Goal: Feedback & Contribution: Contribute content

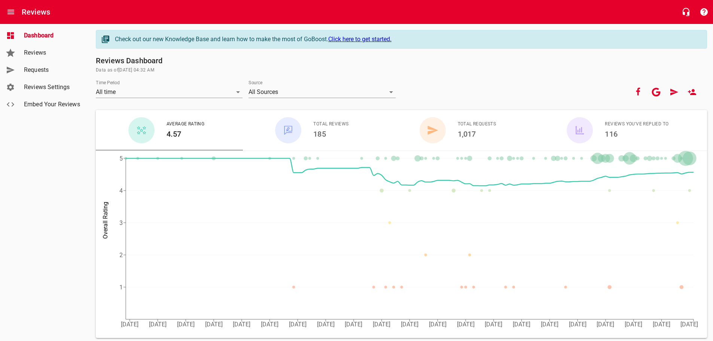
click at [37, 67] on span "Requests" at bounding box center [52, 69] width 57 height 9
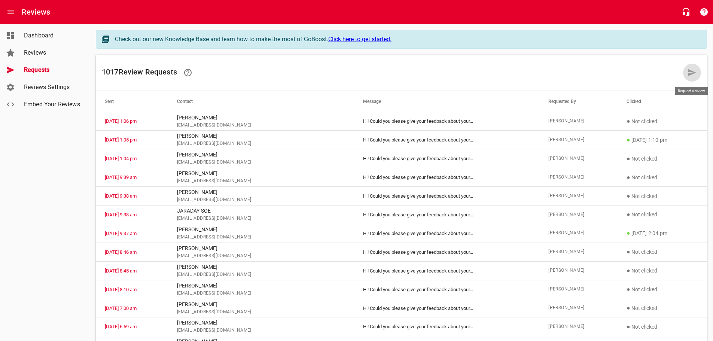
click at [691, 71] on icon at bounding box center [692, 72] width 8 height 7
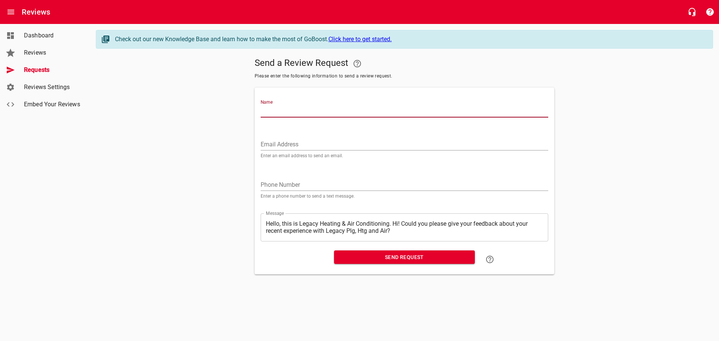
click at [282, 110] on input "Name" at bounding box center [403, 112] width 287 height 12
type input "[PERSON_NAME]"
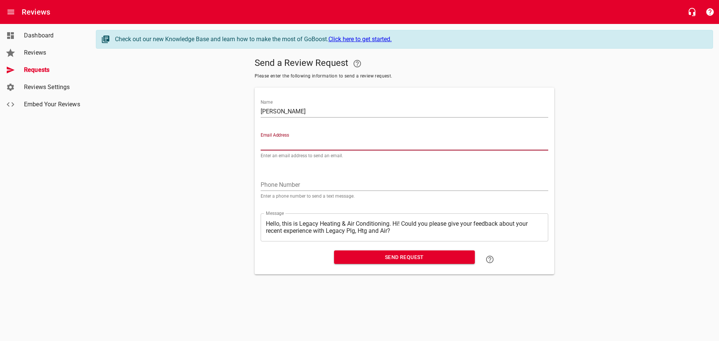
paste input "[EMAIL_ADDRESS][DOMAIN_NAME]"
type input "[EMAIL_ADDRESS][DOMAIN_NAME]"
click at [393, 223] on textarea "Hello, this is Legacy Heating & Air Conditioning. Hi! Could you please give you…" at bounding box center [404, 227] width 277 height 14
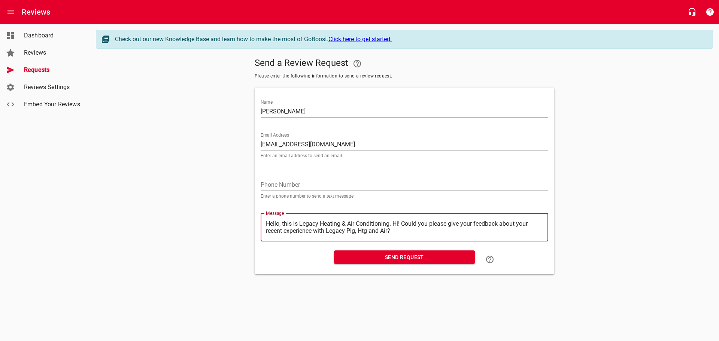
type textarea "Hello, this is Legacy Heating & Air Conditioning.Hi! Could you please give your…"
type textarea "Hello, this is Legacy Heating & Air ConditioningHi! Could you please give your …"
type textarea "Hello, this is Legacy Heating & Air ConditioninHi! Could you please give your f…"
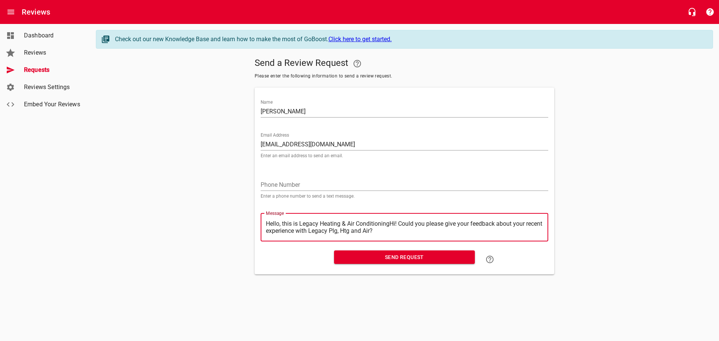
type textarea "Hello, this is Legacy Heating & Air ConditioninHi! Could you please give your f…"
type textarea "Hello, this is Legacy Heating & Air ConditioniHi! Could you please give your fe…"
type textarea "Hello, this is Legacy Heating & Air ConditionHi! Could you please give your fee…"
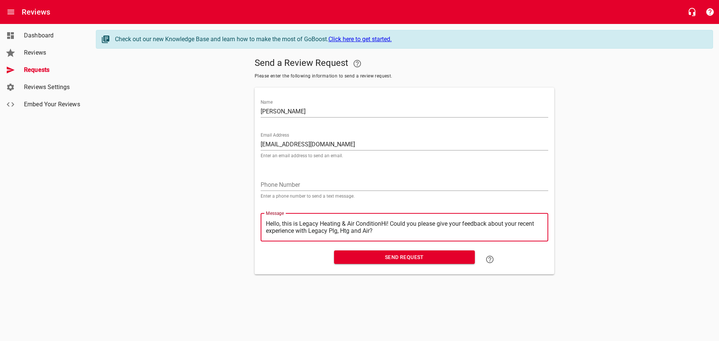
type textarea "Hello, this is Legacy Heating & Air ConditioHi! Could you please give your feed…"
type textarea "Hello, this is Legacy Heating & Air ConditiHi! Could you please give your feedb…"
type textarea "Hello, this is Legacy Heating & Air ConditHi! Could you please give your feedba…"
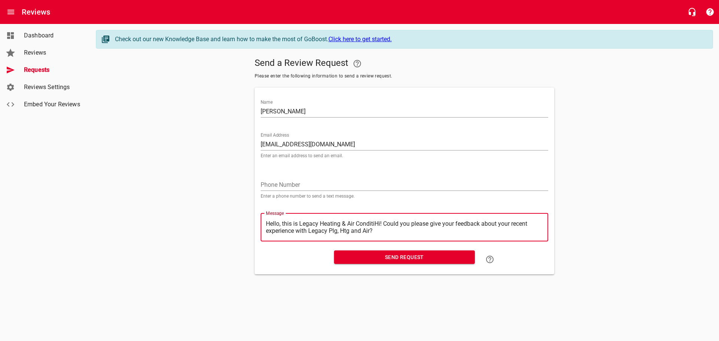
type textarea "Hello, this is Legacy Heating & Air ConditHi! Could you please give your feedba…"
type textarea "Hello, this is Legacy Heating & Air CondiHi! Could you please give your feedbac…"
type textarea "Hello, this is Legacy Heating & Air CondHi! Could you please give your feedback…"
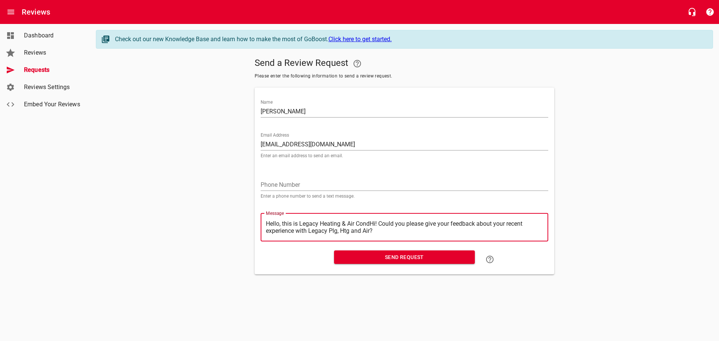
type textarea "Hello, this is Legacy Heating & Air ConHi! Could you please give your feedback …"
type textarea "Hello, this is Legacy Heating & Air CoHi! Could you please give your feedback a…"
type textarea "Hello, this is Legacy Heating & Air CHi! Could you please give your feedback ab…"
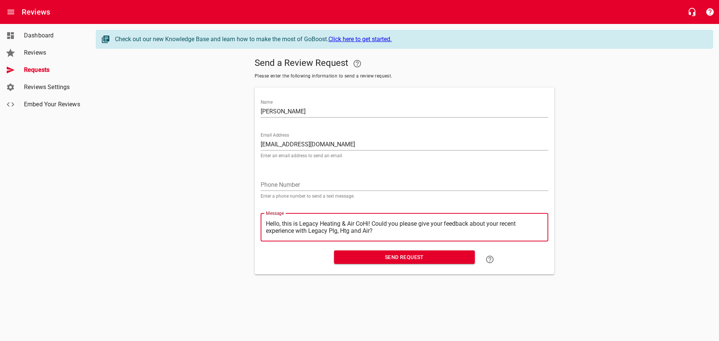
type textarea "Hello, this is Legacy Heating & Air CHi! Could you please give your feedback ab…"
type textarea "Hello, this is Legacy Heating & Air Hi! Could you please give your feedback abo…"
type textarea "Hello, this is Legacy Heating & AirHi! Could you please give your feedback abou…"
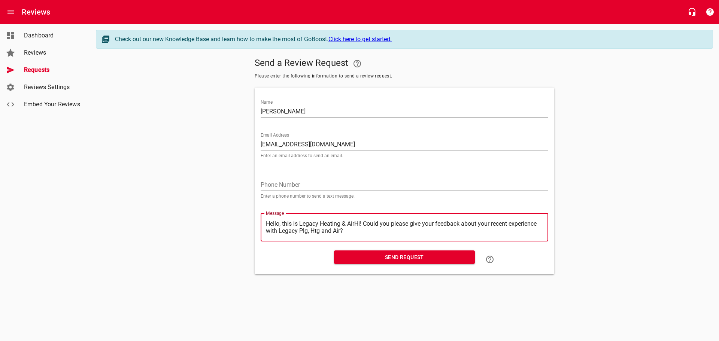
type textarea "Hello, this is Legacy Heating & AiHi! Could you please give your feedback about…"
type textarea "Hello, this is Legacy Heating & AHi! Could you please give your feedback about …"
type textarea "Hello, this is Legacy Heating & Hi! Could you please give your feedback about y…"
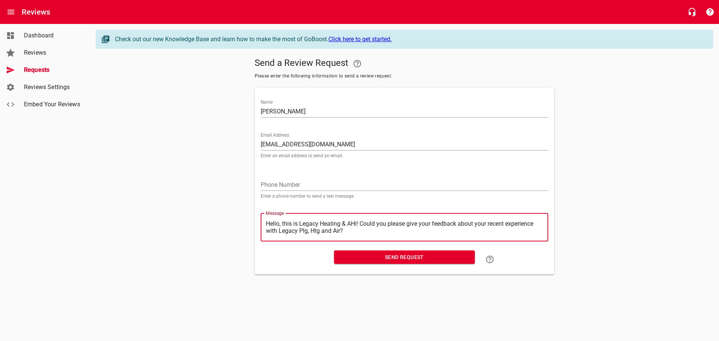
type textarea "Hello, this is Legacy Heating & Hi! Could you please give your feedback about y…"
type textarea "Hello, this is Legacy Heating &Hi! Could you please give your feedback about yo…"
type textarea "Hello, this is Legacy Heating Hi! Could you please give your feedback about you…"
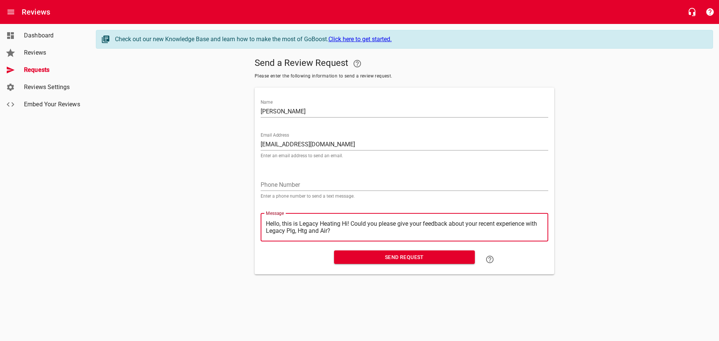
type textarea "Hello, this is Legacy HeatingHi! Could you please give your feedback about your…"
type textarea "Hello, this is Legacy HeatinHi! Could you please give your feedback about your …"
type textarea "Hello, this is Legacy HeatiHi! Could you please give your feedback about your r…"
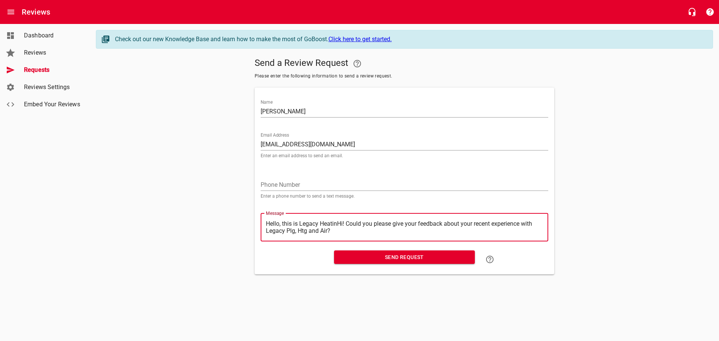
type textarea "Hello, this is Legacy HeatiHi! Could you please give your feedback about your r…"
type textarea "Hello, this is Legacy HeatHi! Could you please give your feedback about your re…"
type textarea "Hello, this is Legacy HeaHi! Could you please give your feedback about your rec…"
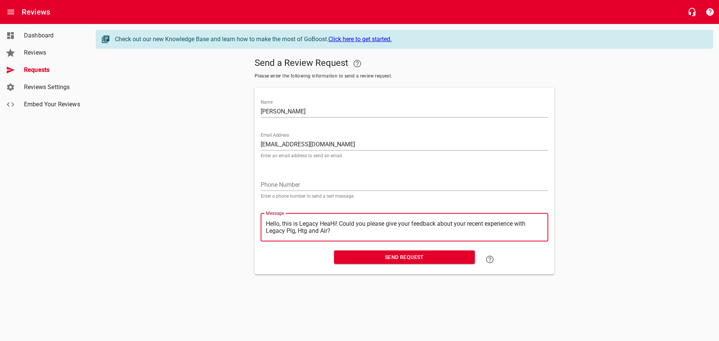
type textarea "Hello, this is Legacy HeHi! Could you please give your feedback about your rece…"
type textarea "Hello, this is Legacy HHi! Could you please give your feedback about your recen…"
type textarea "Hello, this is Legacy Hi! Could you please give your feedback about your recent…"
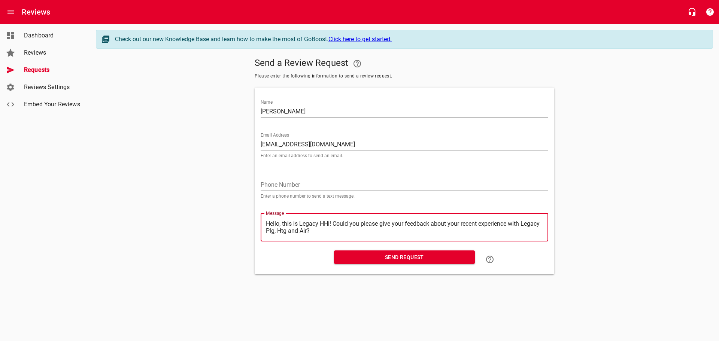
type textarea "Hello, this is Legacy Hi! Could you please give your feedback about your recent…"
type textarea "Hello, this is LegacyHi! Could you please give your feedback about your recent …"
type textarea "Hello, this is LegacHi! Could you please give your feedback about your recent e…"
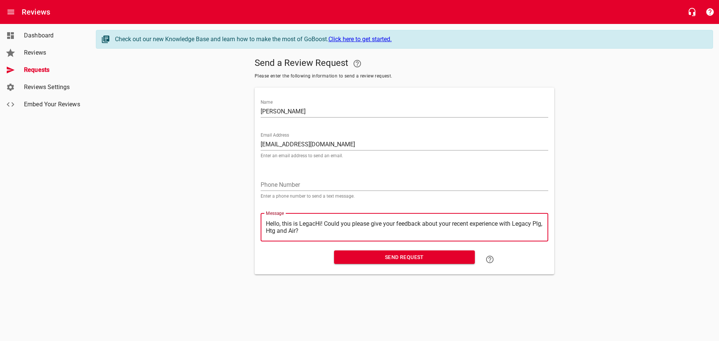
type textarea "Hello, this is LegaHi! Could you please give your feedback about your recent ex…"
type textarea "Hello, this is LegHi! Could you please give your feedback about your recent exp…"
type textarea "Hello, this is LeHi! Could you please give your feedback about your recent expe…"
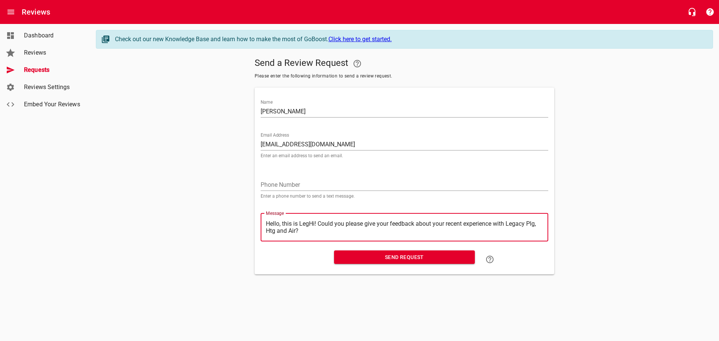
type textarea "Hello, this is LeHi! Could you please give your feedback about your recent expe…"
type textarea "Hello, this is LHi! Could you please give your feedback about your recent exper…"
type textarea "Hello, this is Hi! Could you please give your feedback about your recent experi…"
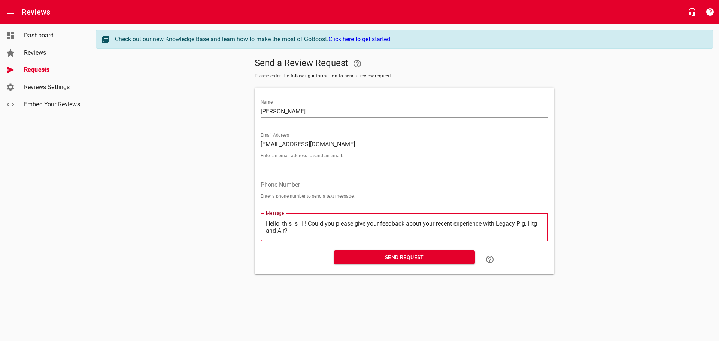
type textarea "Hello, this isHi! Could you please give your feedback about your recent experie…"
type textarea "Hello, this iHi! Could you please give your feedback about your recent experien…"
type textarea "Hello, this Hi! Could you please give your feedback about your recent experienc…"
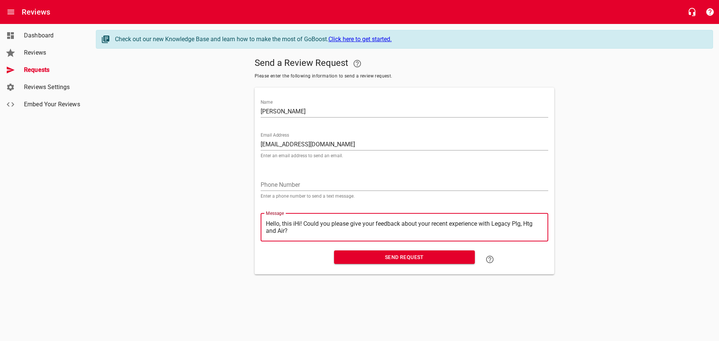
type textarea "Hello, this Hi! Could you please give your feedback about your recent experienc…"
type textarea "Hello, thisHi! Could you please give your feedback about your recent experience…"
type textarea "Hello, thiHi! Could you please give your feedback about your recent experience …"
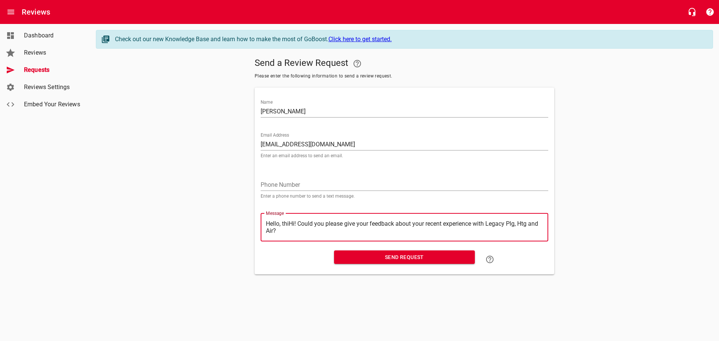
type textarea "Hello, thHi! Could you please give your feedback about your recent experience w…"
type textarea "Hello, tHi! Could you please give your feedback about your recent experience wi…"
type textarea "Hello, Hi! Could you please give your feedback about your recent experience wit…"
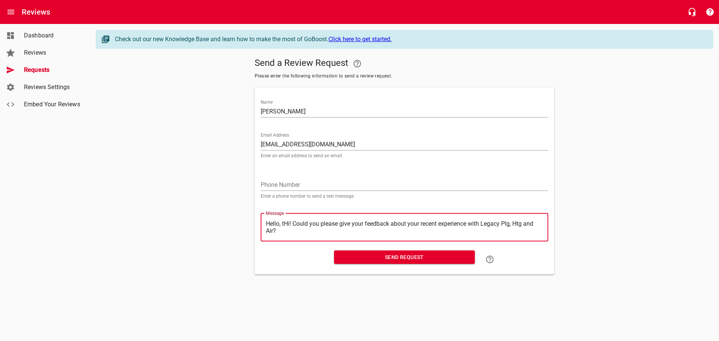
type textarea "Hello, Hi! Could you please give your feedback about your recent experience wit…"
type textarea "Hello,Hi! Could you please give your feedback about your recent experience with…"
type textarea "HelloHi! Could you please give your feedback about your recent experience with …"
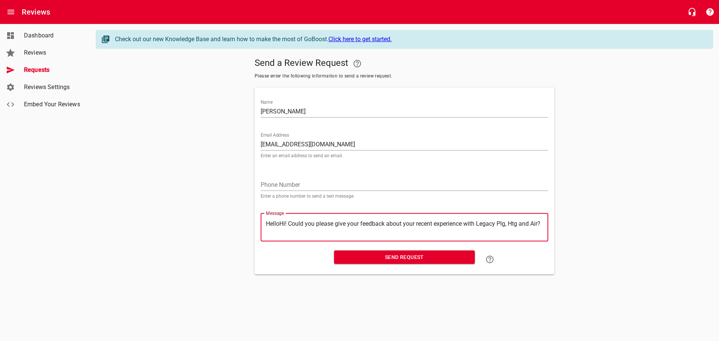
type textarea "HellHi! Could you please give your feedback about your recent experience with L…"
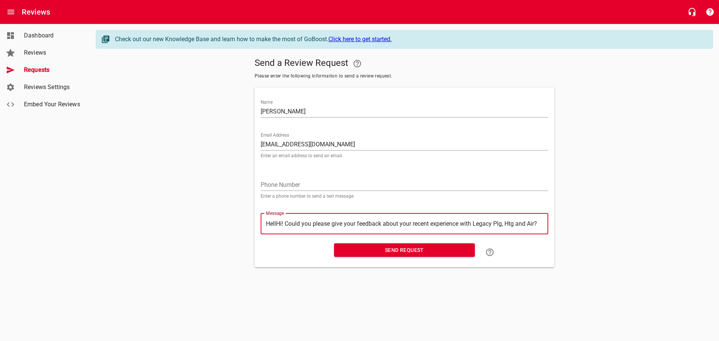
type textarea "HelHi! Could you please give your feedback about your recent experience with Le…"
type textarea "HeHi! Could you please give your feedback about your recent experience with Leg…"
type textarea "HHi! Could you please give your feedback about your recent experience with Lega…"
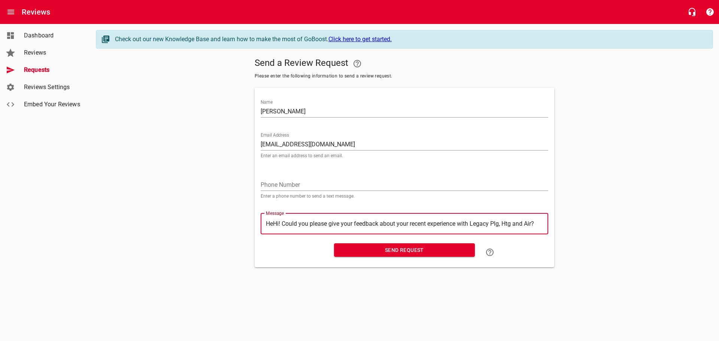
type textarea "HHi! Could you please give your feedback about your recent experience with Lega…"
type textarea "Hi! Could you please give your feedback about your recent experience with Legac…"
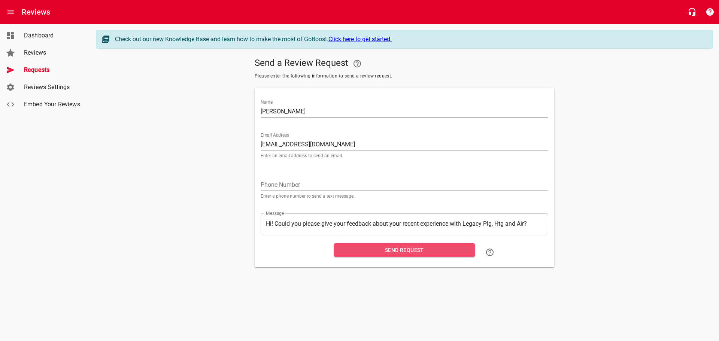
click at [396, 248] on span "Send Request" at bounding box center [404, 250] width 129 height 9
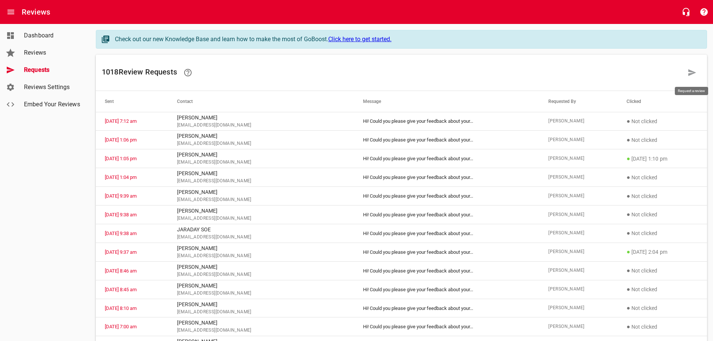
click at [690, 72] on icon at bounding box center [692, 72] width 9 height 9
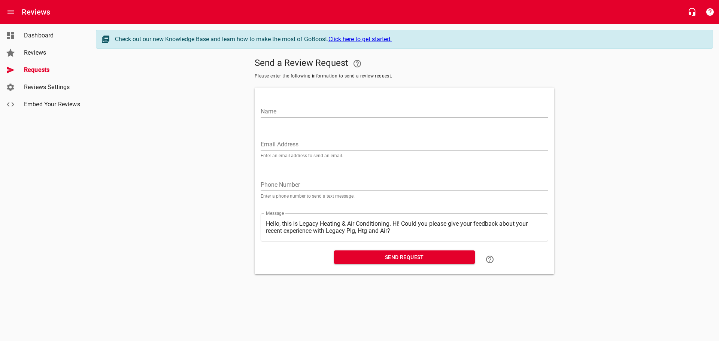
click at [273, 113] on input "Name" at bounding box center [403, 112] width 287 height 12
type input "[PERSON_NAME]"
paste input "[EMAIL_ADDRESS][DOMAIN_NAME]"
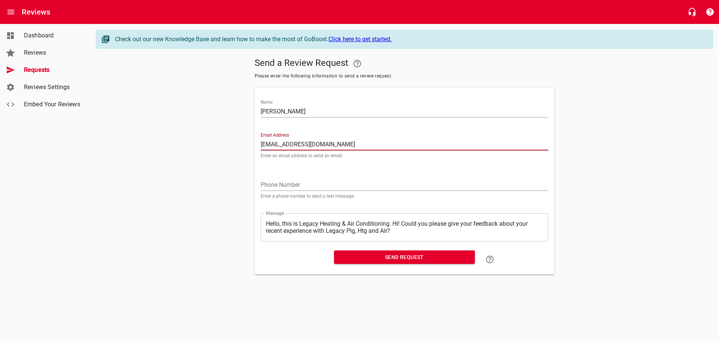
type input "[EMAIL_ADDRESS][DOMAIN_NAME]"
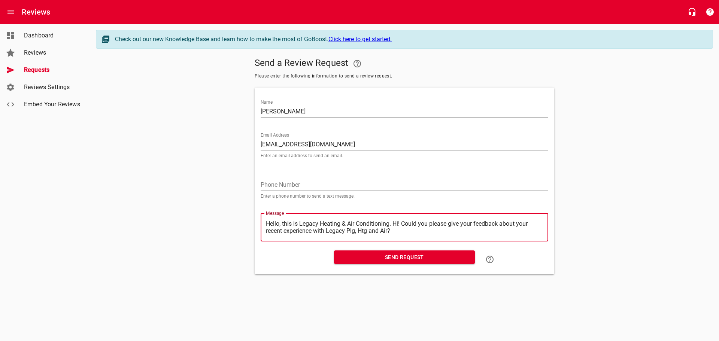
click at [393, 222] on textarea "Hello, this is Legacy Heating & Air Conditioning. Hi! Could you please give you…" at bounding box center [404, 227] width 277 height 14
type textarea "Hello, this is Legacy Heating & Air Conditioning.Hi! Could you please give your…"
type textarea "Hello, this is Legacy Heating & Air ConditioningHi! Could you please give your …"
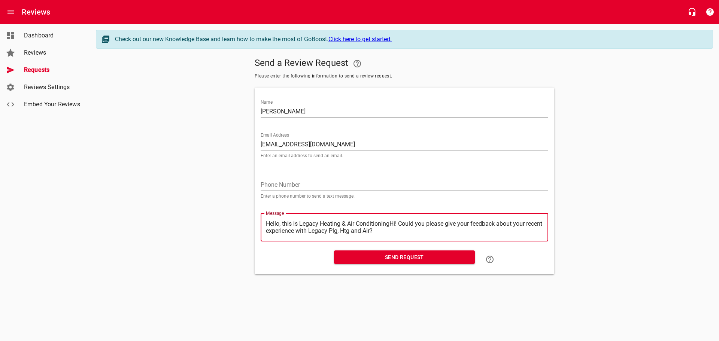
type textarea "Hello, this is Legacy Heating & Air ConditioninHi! Could you please give your f…"
type textarea "Hello, this is Legacy Heating & Air ConditioniHi! Could you please give your fe…"
type textarea "Hello, this is Legacy Heating & Air ConditionHi! Could you please give your fee…"
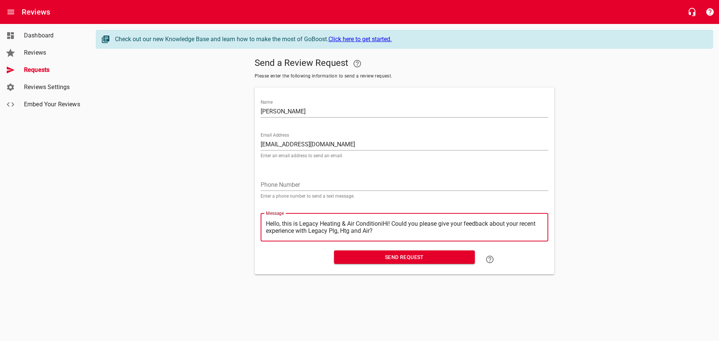
type textarea "Hello, this is Legacy Heating & Air ConditionHi! Could you please give your fee…"
type textarea "Hello, this is Legacy Heating & Air ConditioHi! Could you please give your feed…"
type textarea "Hello, this is Legacy Heating & Air ConditiHi! Could you please give your feedb…"
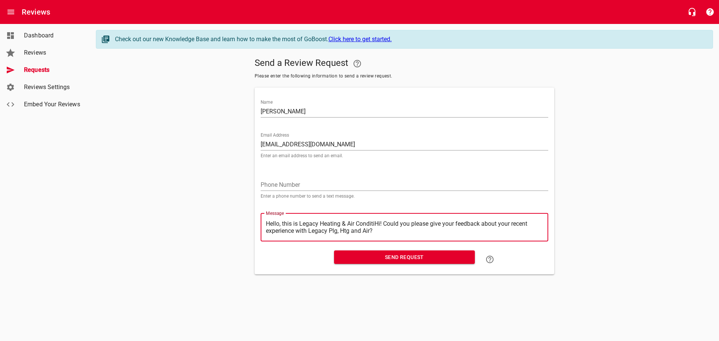
type textarea "Hello, this is Legacy Heating & Air ConditHi! Could you please give your feedba…"
type textarea "Hello, this is Legacy Heating & Air CondiHi! Could you please give your feedbac…"
type textarea "Hello, this is Legacy Heating & Air CondHi! Could you please give your feedback…"
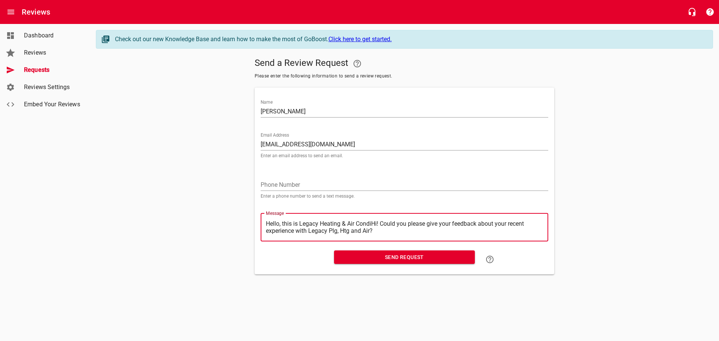
type textarea "Hello, this is Legacy Heating & Air CondHi! Could you please give your feedback…"
type textarea "Hello, this is Legacy Heating & Air ConHi! Could you please give your feedback …"
type textarea "Hello, this is Legacy Heating & Air CoHi! Could you please give your feedback a…"
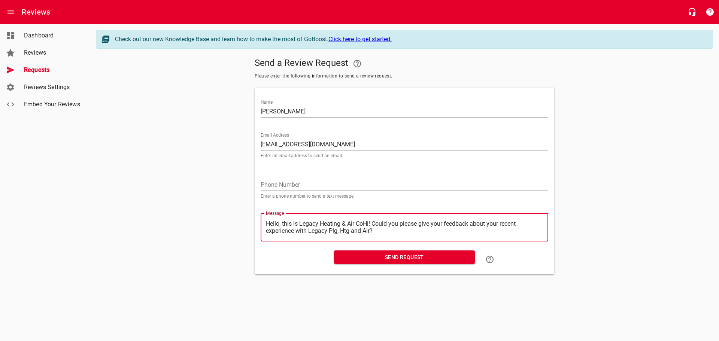
type textarea "Hello, this is Legacy Heating & Air CHi! Could you please give your feedback ab…"
type textarea "Hello, this is Legacy Heating & Air Hi! Could you please give your feedback abo…"
type textarea "Hello, this is Legacy Heating & AirHi! Could you please give your feedback abou…"
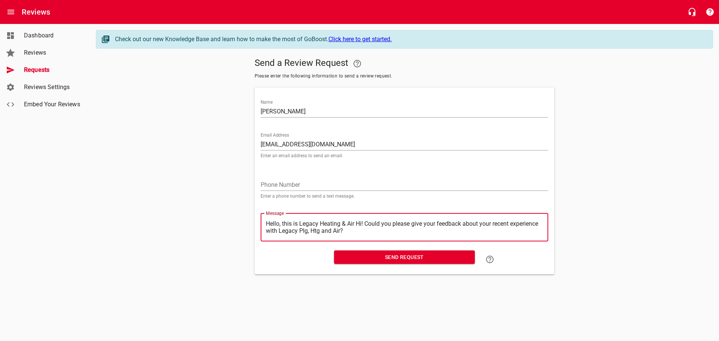
type textarea "Hello, this is Legacy Heating & AirHi! Could you please give your feedback abou…"
type textarea "Hello, this is Legacy Heating & AiHi! Could you please give your feedback about…"
type textarea "Hello, this is Legacy Heating & AHi! Could you please give your feedback about …"
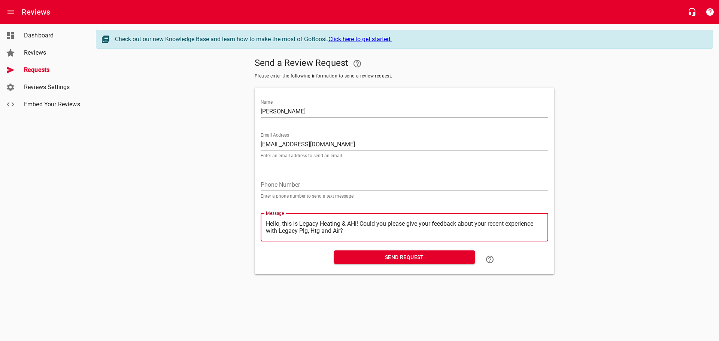
type textarea "Hello, this is Legacy Heating & Hi! Could you please give your feedback about y…"
type textarea "Hello, this is Legacy Heating &Hi! Could you please give your feedback about yo…"
type textarea "Hello, this is Legacy Heating Hi! Could you please give your feedback about you…"
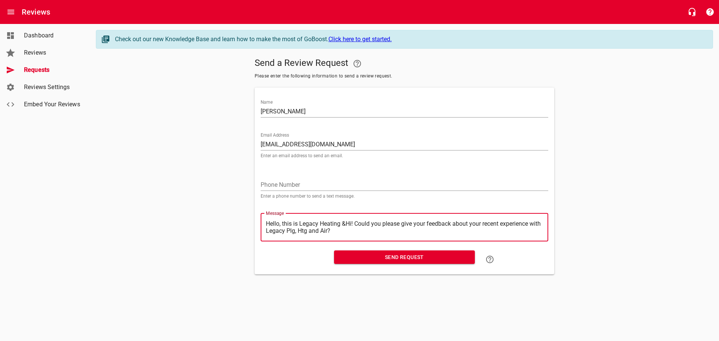
type textarea "Hello, this is Legacy Heating Hi! Could you please give your feedback about you…"
type textarea "Hello, this is Legacy HeatingHi! Could you please give your feedback about your…"
type textarea "Hello, this is Legacy HeatinHi! Could you please give your feedback about your …"
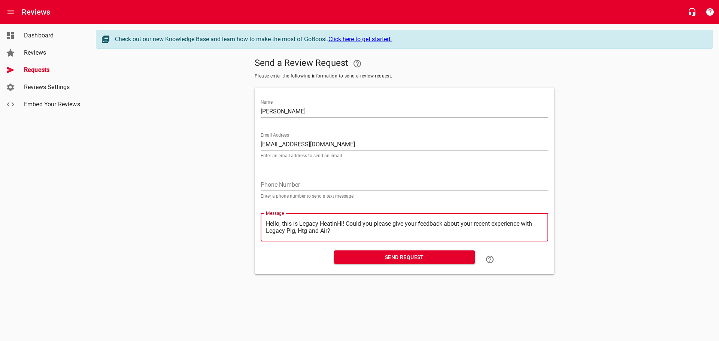
type textarea "Hello, this is Legacy HeatiHi! Could you please give your feedback about your r…"
type textarea "Hello, this is Legacy HeatHi! Could you please give your feedback about your re…"
type textarea "Hello, this is Legacy HeaHi! Could you please give your feedback about your rec…"
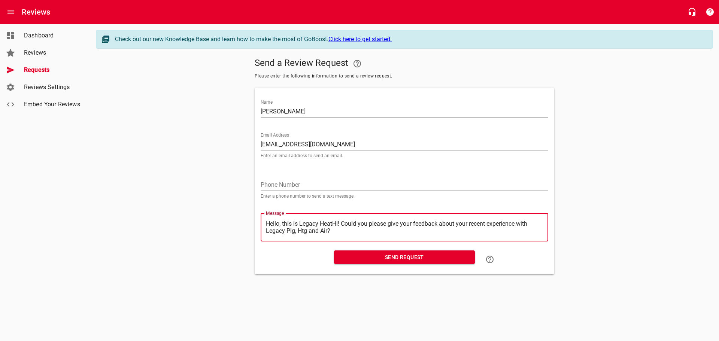
type textarea "Hello, this is Legacy HeaHi! Could you please give your feedback about your rec…"
type textarea "Hello, this is Legacy HeHi! Could you please give your feedback about your rece…"
type textarea "Hello, this is Legacy HHi! Could you please give your feedback about your recen…"
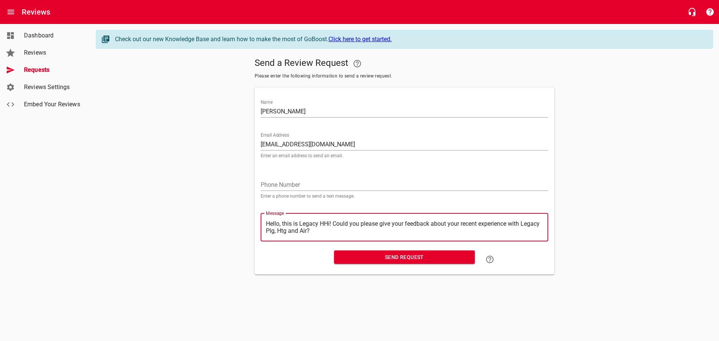
type textarea "Hello, this is Legacy Hi! Could you please give your feedback about your recent…"
type textarea "Hello, this is LegacyHi! Could you please give your feedback about your recent …"
type textarea "Hello, this is LegacHi! Could you please give your feedback about your recent e…"
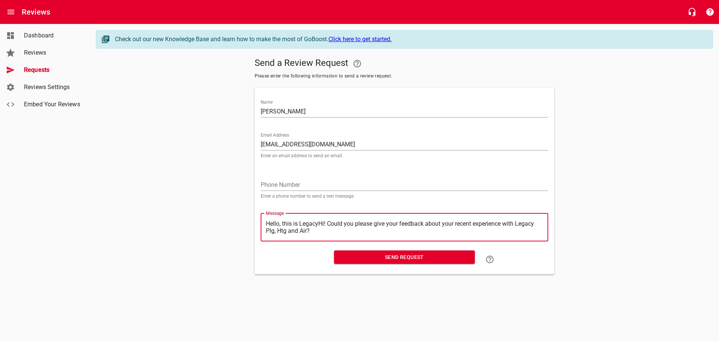
type textarea "Hello, this is LegacHi! Could you please give your feedback about your recent e…"
type textarea "Hello, this is LegaHi! Could you please give your feedback about your recent ex…"
type textarea "Hello, this is LegHi! Could you please give your feedback about your recent exp…"
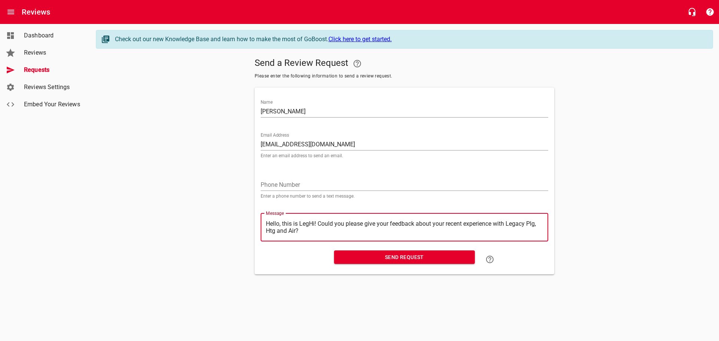
type textarea "Hello, this is LeHi! Could you please give your feedback about your recent expe…"
type textarea "Hello, this is LHi! Could you please give your feedback about your recent exper…"
type textarea "Hello, this is Hi! Could you please give your feedback about your recent experi…"
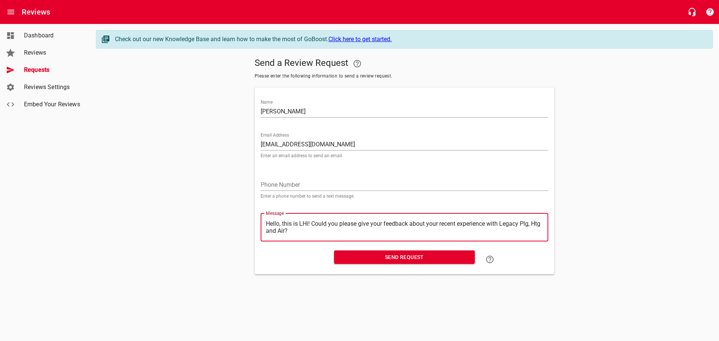
type textarea "Hello, this is Hi! Could you please give your feedback about your recent experi…"
type textarea "Hello, this isHi! Could you please give your feedback about your recent experie…"
type textarea "Hello, this iHi! Could you please give your feedback about your recent experien…"
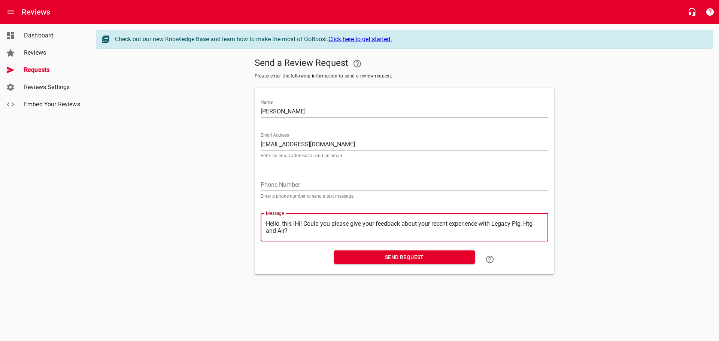
type textarea "Hello, this Hi! Could you please give your feedback about your recent experienc…"
type textarea "Hello, thisHi! Could you please give your feedback about your recent experience…"
type textarea "Hello, thiHi! Could you please give your feedback about your recent experience …"
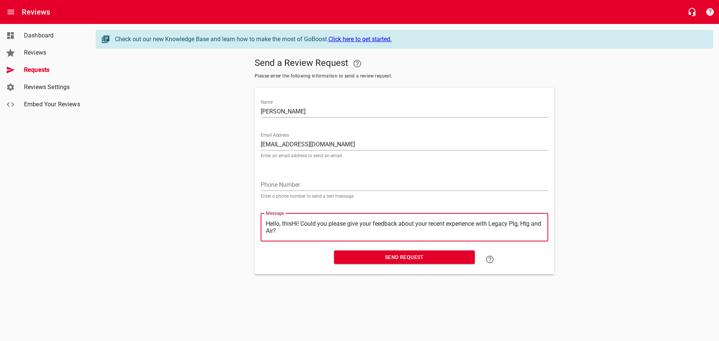
type textarea "Hello, thiHi! Could you please give your feedback about your recent experience …"
type textarea "Hello, thHi! Could you please give your feedback about your recent experience w…"
type textarea "Hello, tHi! Could you please give your feedback about your recent experience wi…"
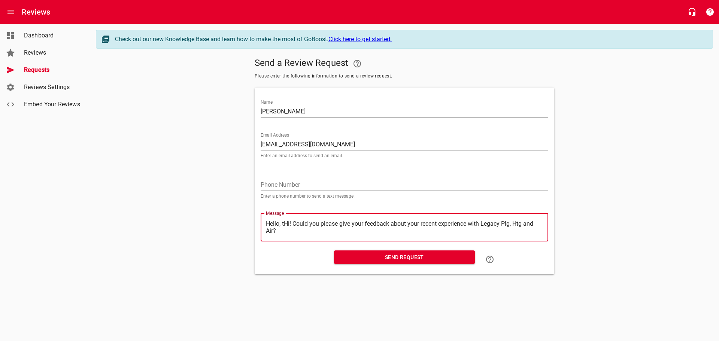
type textarea "Hello, Hi! Could you please give your feedback about your recent experience wit…"
type textarea "Hello,Hi! Could you please give your feedback about your recent experience with…"
type textarea "HelloHi! Could you please give your feedback about your recent experience with …"
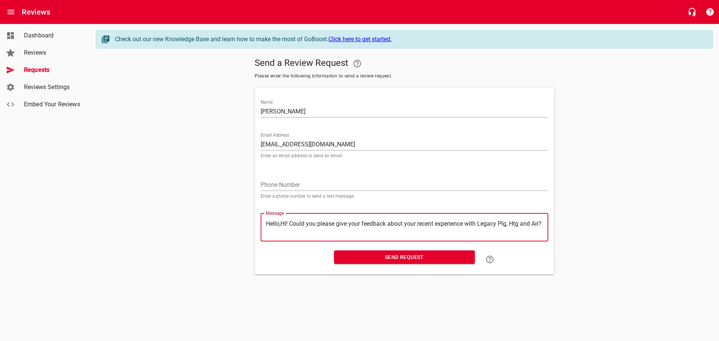
type textarea "HelloHi! Could you please give your feedback about your recent experience with …"
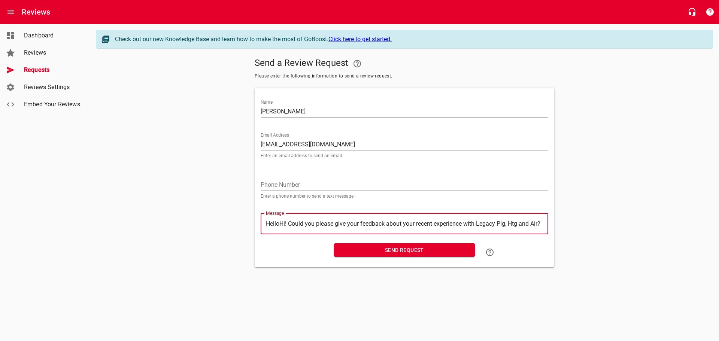
type textarea "HellHi! Could you please give your feedback about your recent experience with L…"
type textarea "HelHi! Could you please give your feedback about your recent experience with Le…"
type textarea "HeHi! Could you please give your feedback about your recent experience with Leg…"
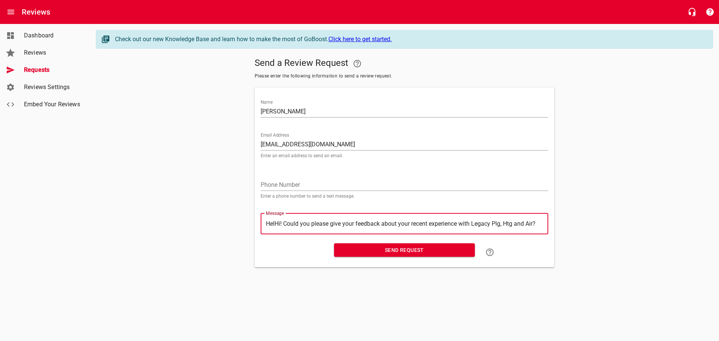
type textarea "HeHi! Could you please give your feedback about your recent experience with Leg…"
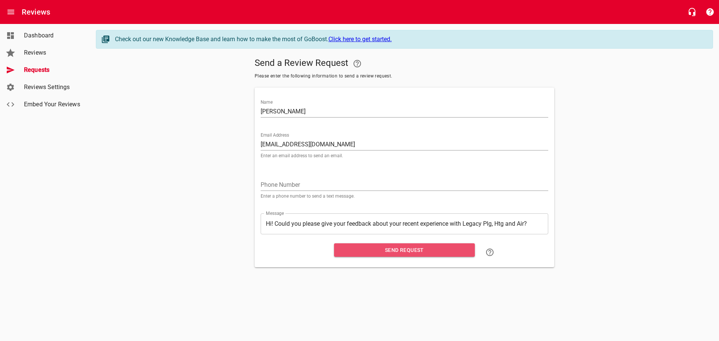
click at [397, 249] on span "Send Request" at bounding box center [404, 250] width 129 height 9
